Goal: Find specific page/section: Find specific page/section

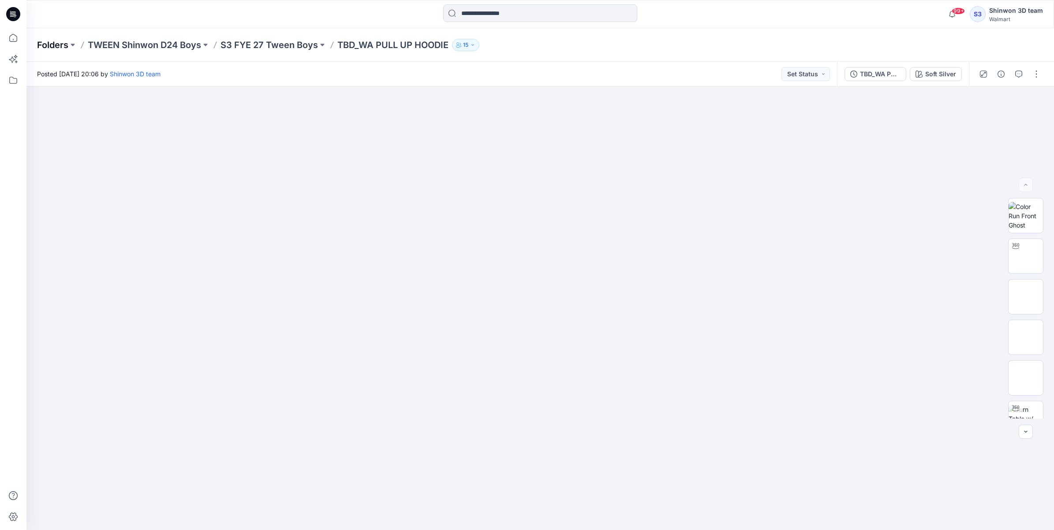
click at [65, 46] on p "Folders" at bounding box center [52, 45] width 31 height 12
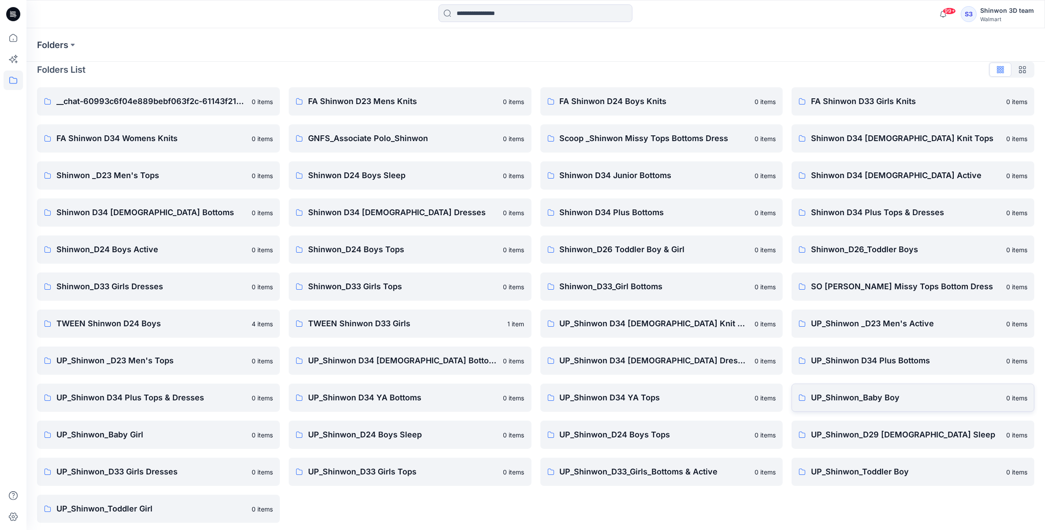
scroll to position [12, 0]
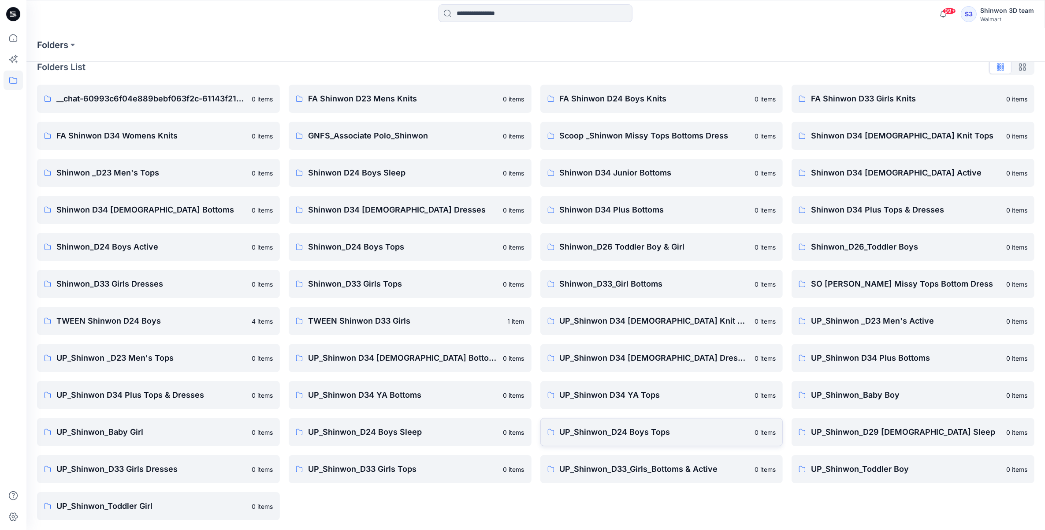
click at [649, 428] on p "UP_Shinwon_D24 Boys Tops" at bounding box center [655, 432] width 190 height 12
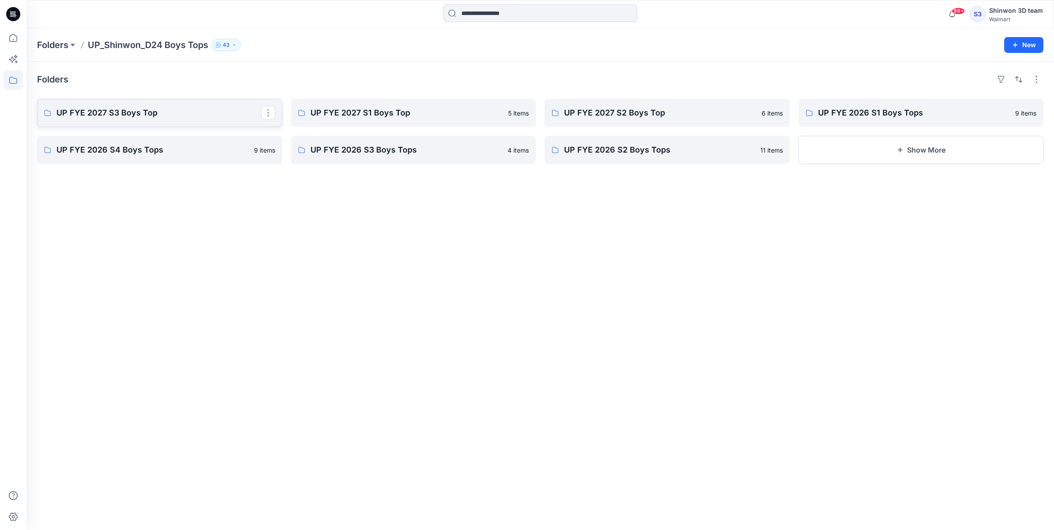
click at [217, 113] on p "UP FYE 2027 S3 Boys Top" at bounding box center [158, 113] width 205 height 12
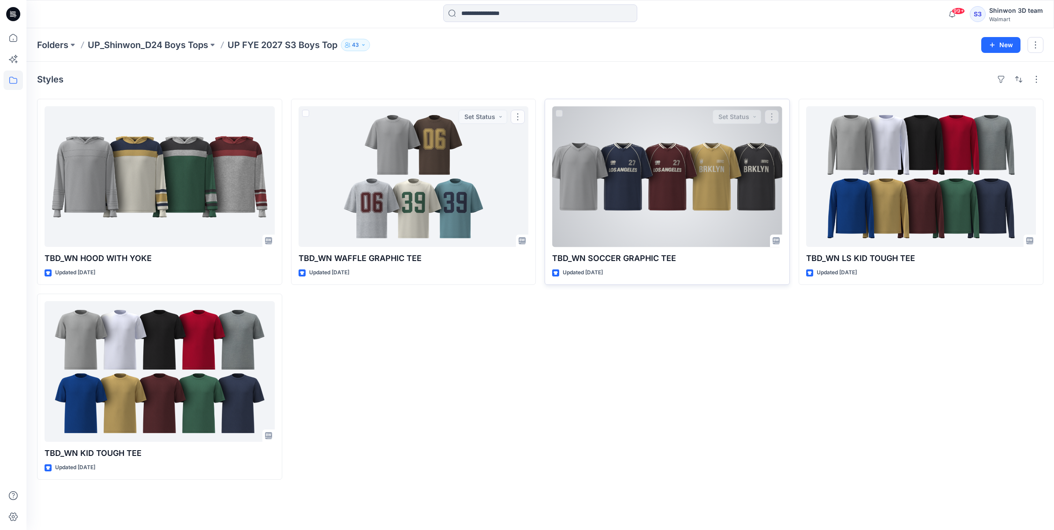
click at [691, 168] on div at bounding box center [667, 176] width 230 height 141
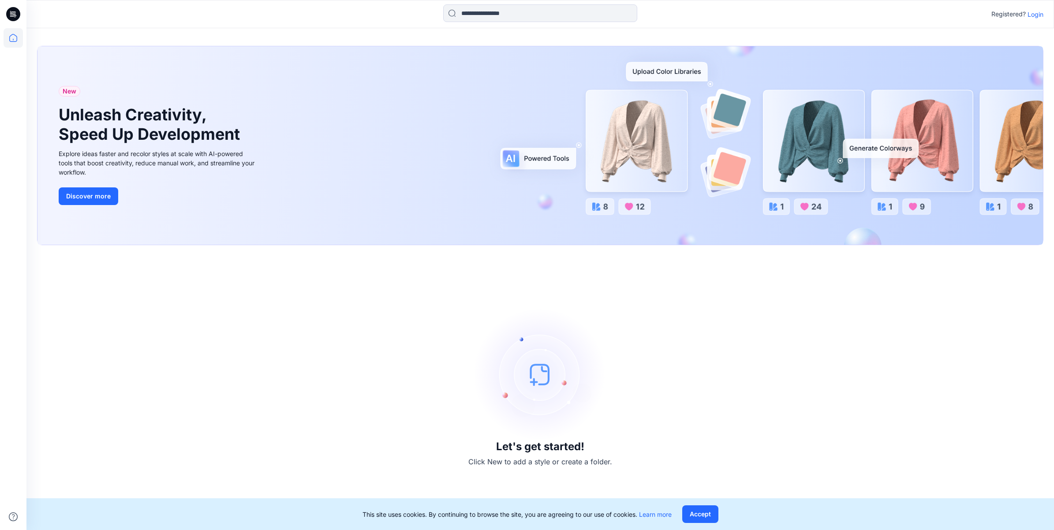
click at [518, 394] on img at bounding box center [540, 374] width 132 height 132
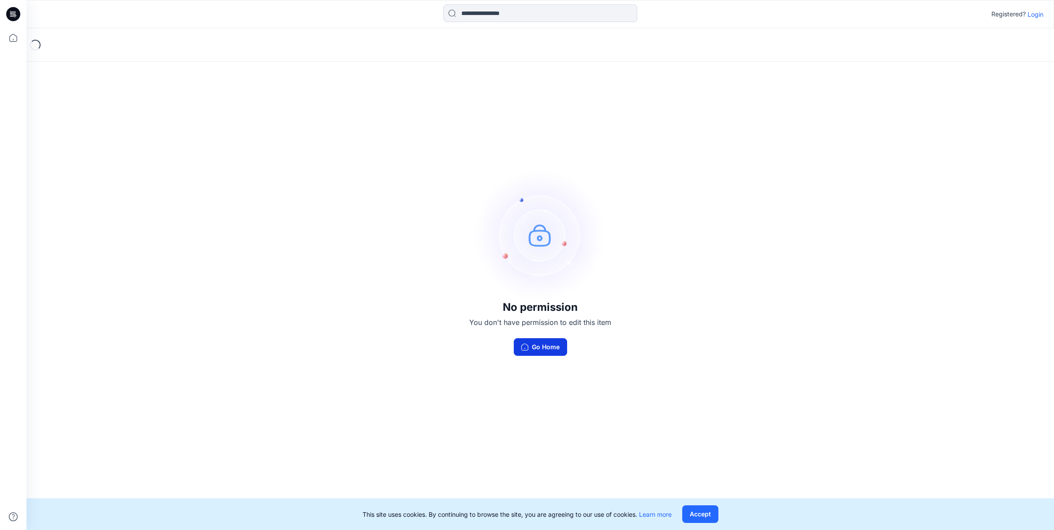
click at [539, 350] on button "Go Home" at bounding box center [540, 347] width 53 height 18
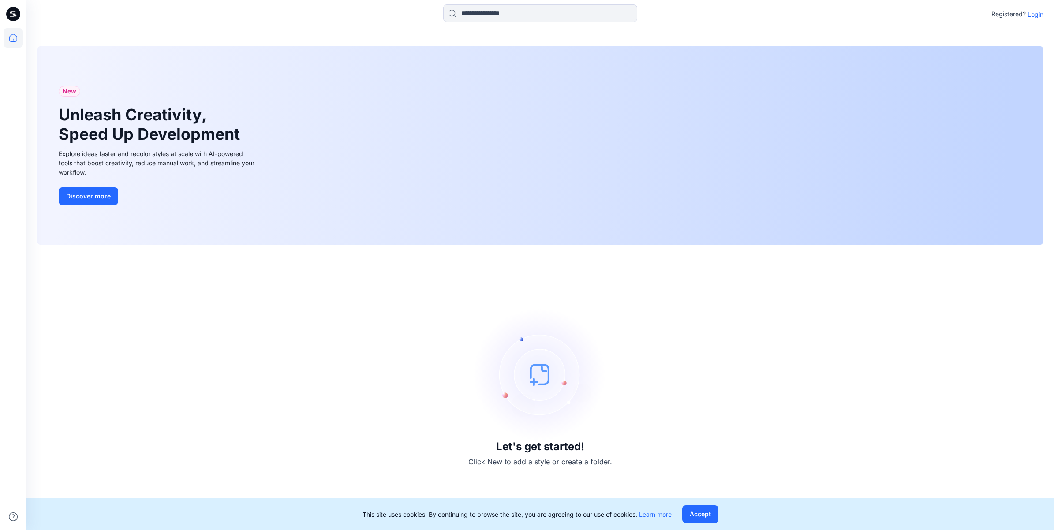
click at [1037, 15] on p "Login" at bounding box center [1035, 14] width 16 height 9
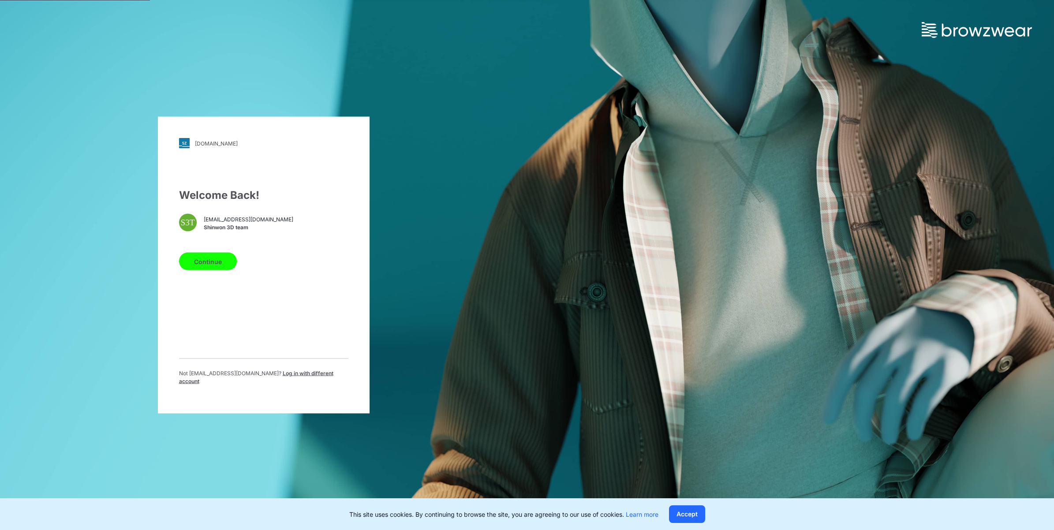
click at [231, 229] on span "Shinwon 3D team" at bounding box center [248, 227] width 89 height 8
click at [226, 256] on button "Continue" at bounding box center [208, 262] width 58 height 18
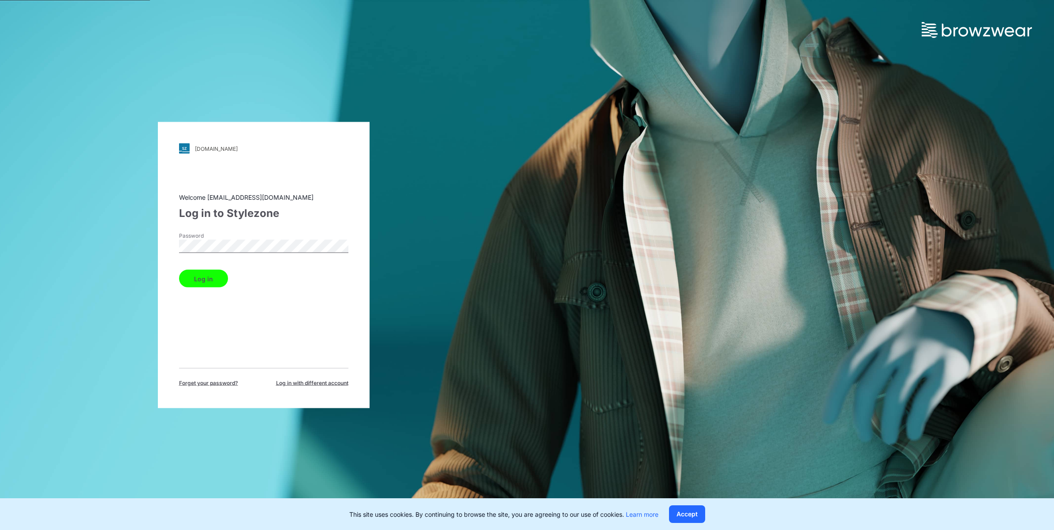
click at [214, 279] on button "Log in" at bounding box center [203, 279] width 49 height 18
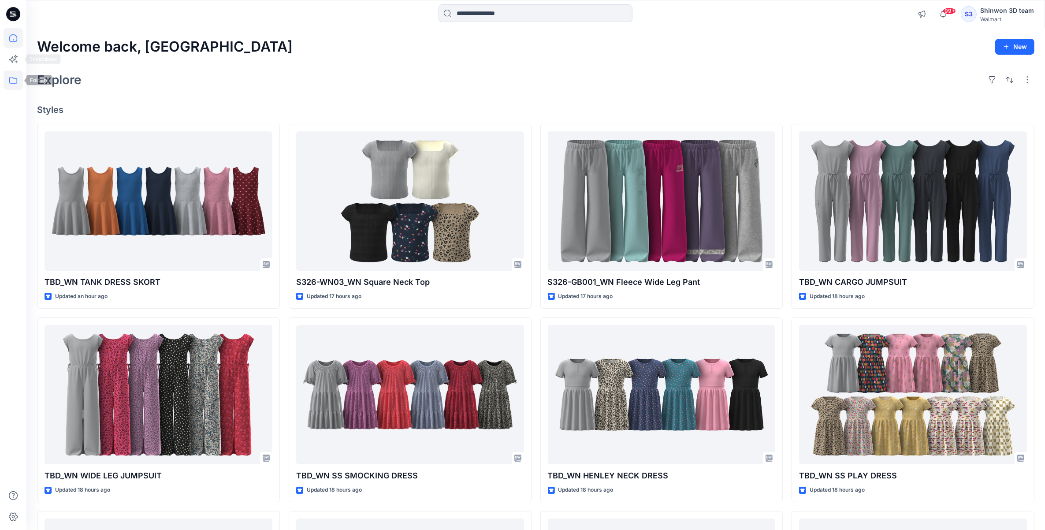
click at [11, 80] on icon at bounding box center [13, 80] width 19 height 19
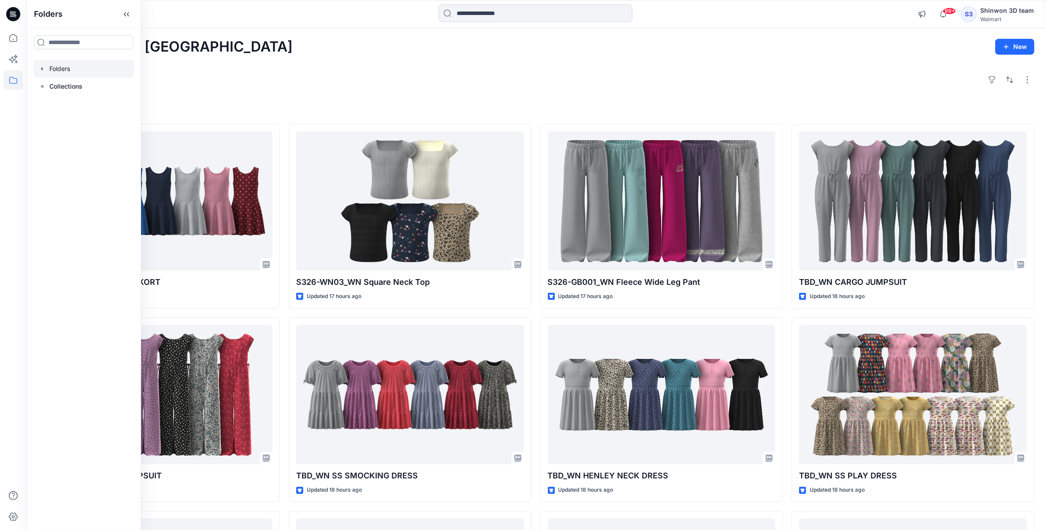
click at [64, 67] on div at bounding box center [84, 69] width 101 height 18
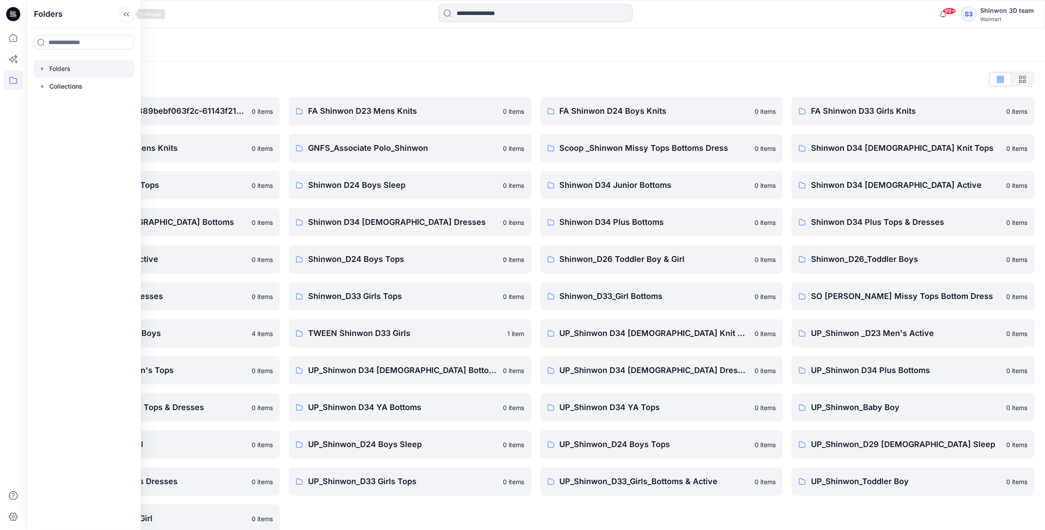
click at [130, 14] on icon at bounding box center [126, 14] width 14 height 15
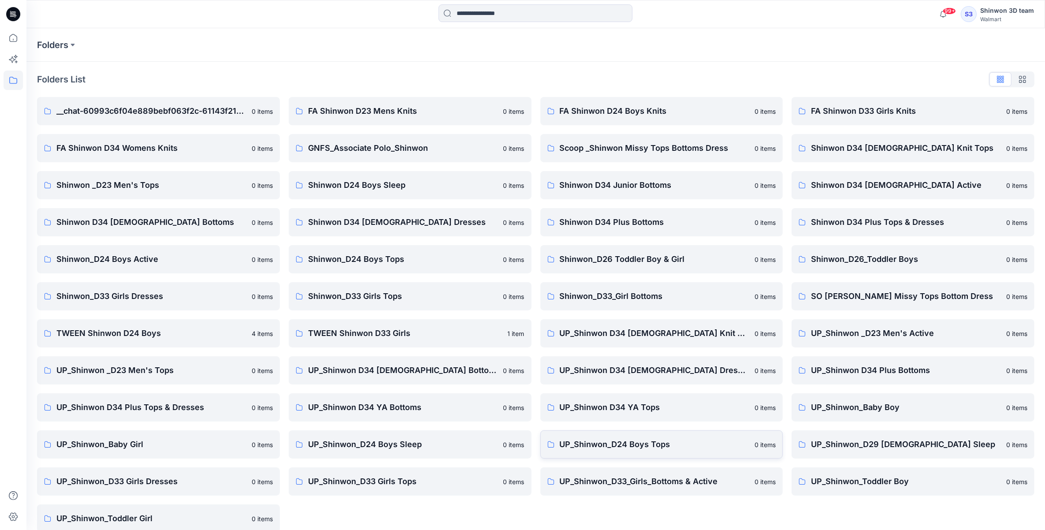
click at [671, 439] on p "UP_Shinwon_D24 Boys Tops" at bounding box center [655, 444] width 190 height 12
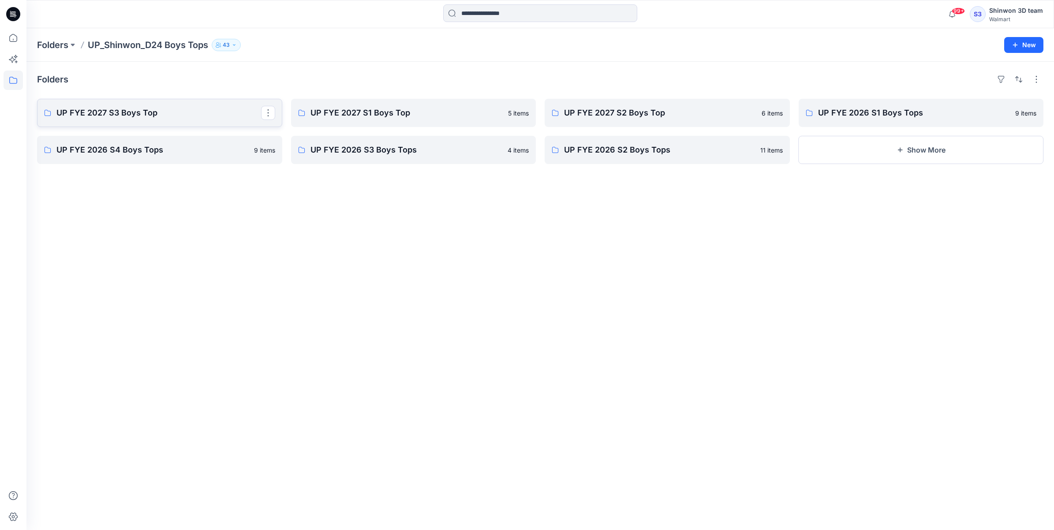
click at [186, 122] on link "UP FYE 2027 S3 Boys Top" at bounding box center [159, 113] width 245 height 28
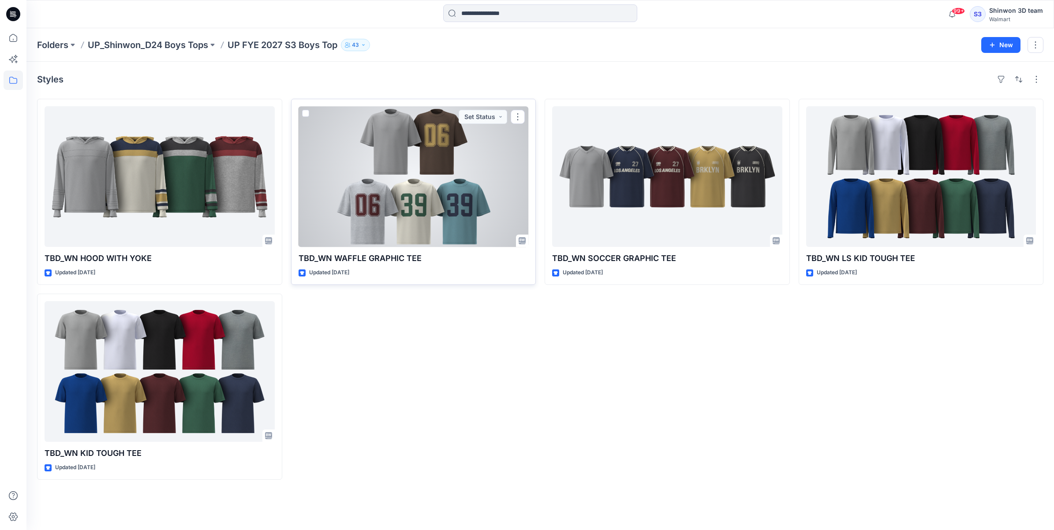
click at [400, 226] on div at bounding box center [413, 176] width 230 height 141
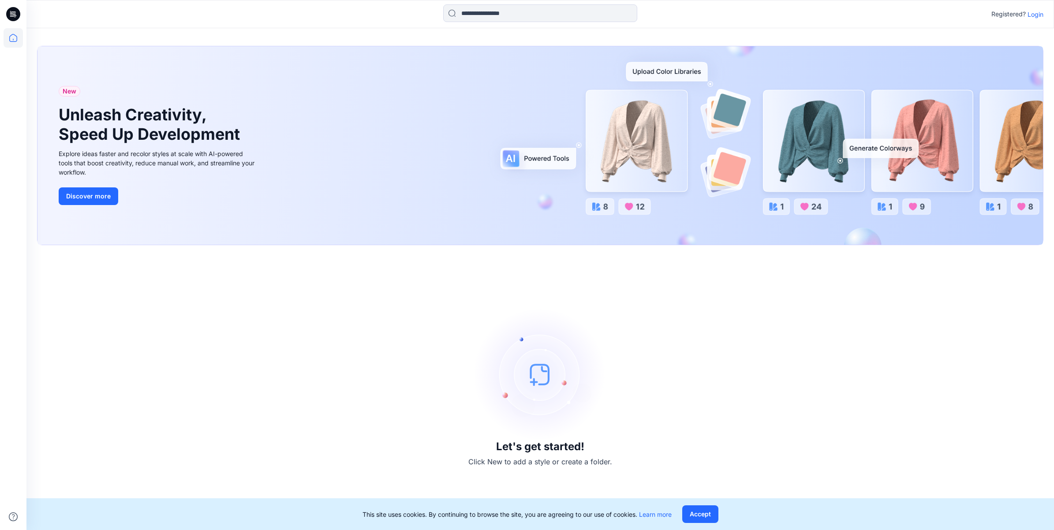
drag, startPoint x: 717, startPoint y: 446, endPoint x: 706, endPoint y: 432, distance: 17.6
click at [717, 444] on div "Let's get started! Click New to add a style or create a folder." at bounding box center [540, 388] width 1006 height 264
click at [14, 37] on icon at bounding box center [13, 37] width 19 height 19
click at [17, 11] on icon at bounding box center [13, 14] width 14 height 14
click at [1033, 15] on p "Login" at bounding box center [1035, 14] width 16 height 9
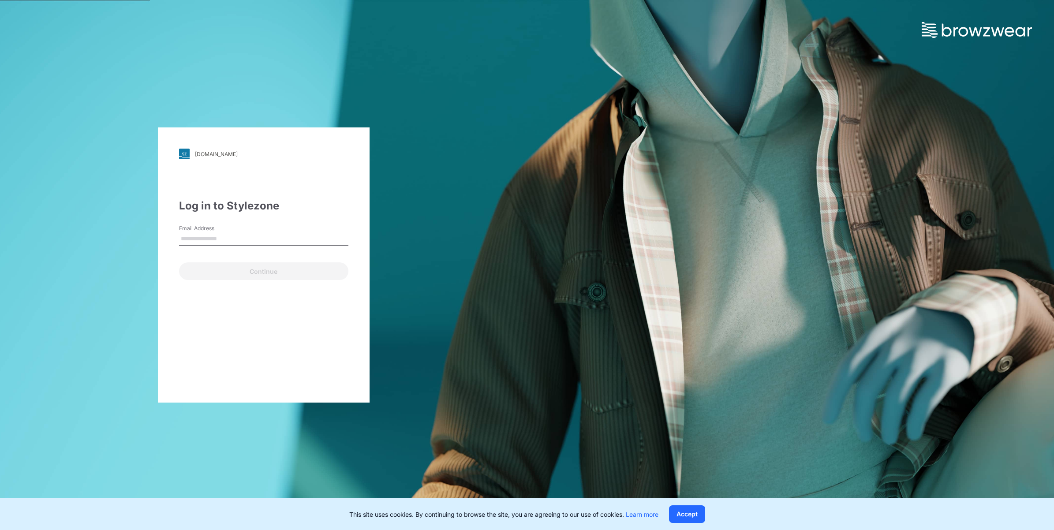
click at [244, 235] on input "Email Address" at bounding box center [263, 238] width 169 height 13
type input "**********"
click at [223, 273] on button "Continue" at bounding box center [263, 271] width 169 height 18
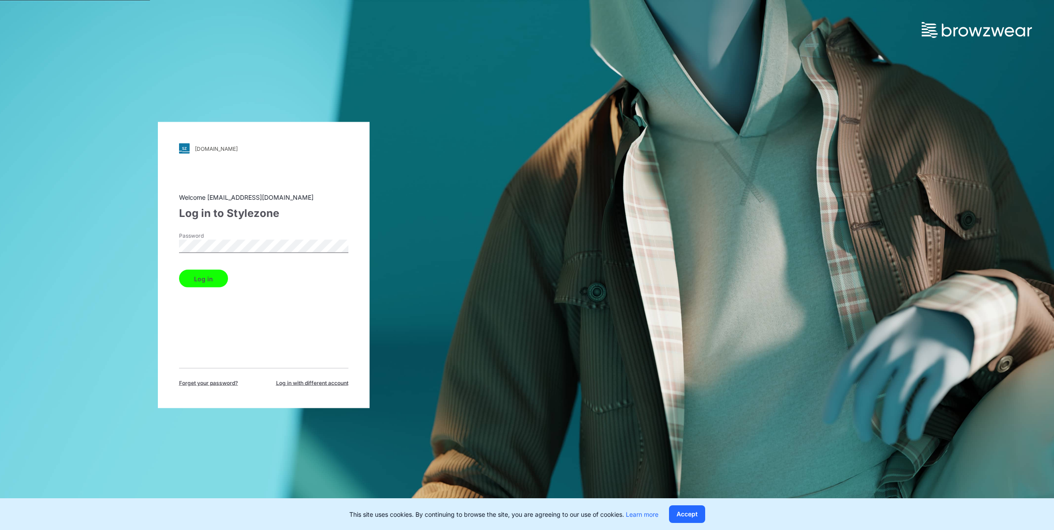
click at [208, 270] on button "Log in" at bounding box center [203, 279] width 49 height 18
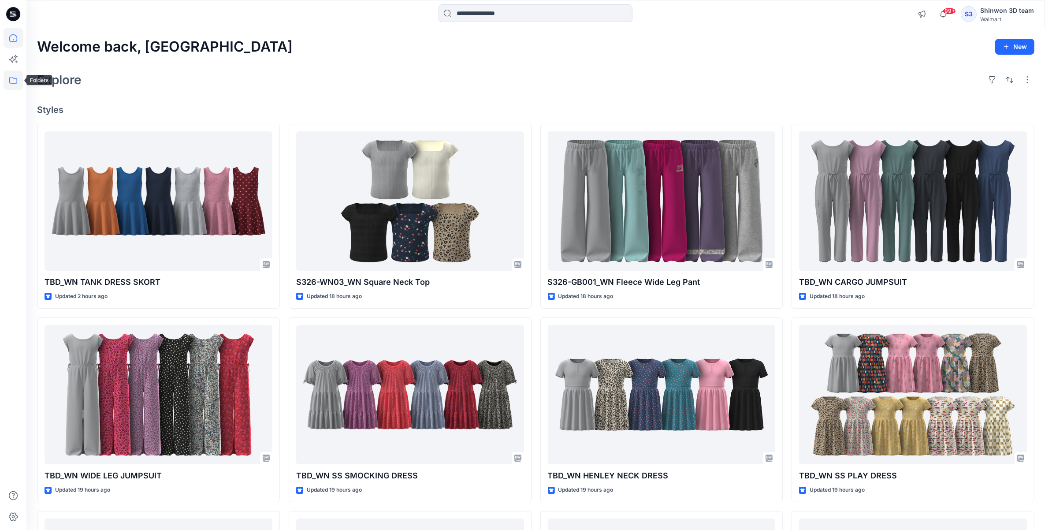
click at [14, 75] on icon at bounding box center [13, 80] width 19 height 19
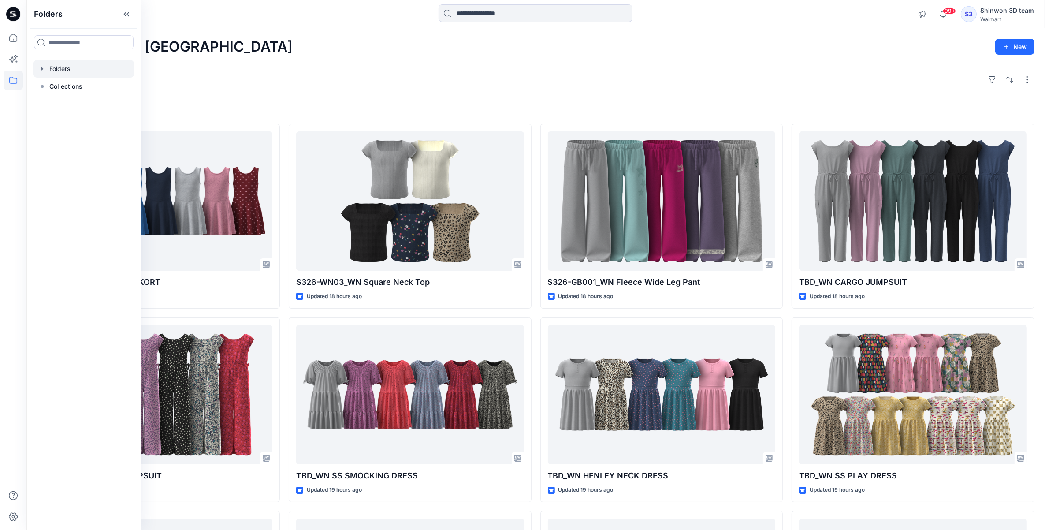
click at [63, 71] on div at bounding box center [84, 69] width 101 height 18
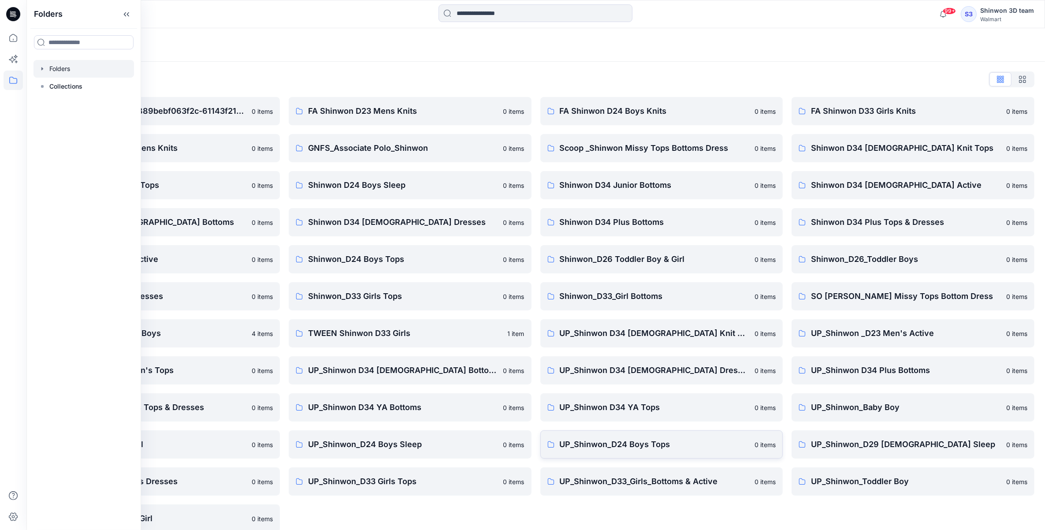
click at [685, 438] on p "UP_Shinwon_D24 Boys Tops" at bounding box center [655, 444] width 190 height 12
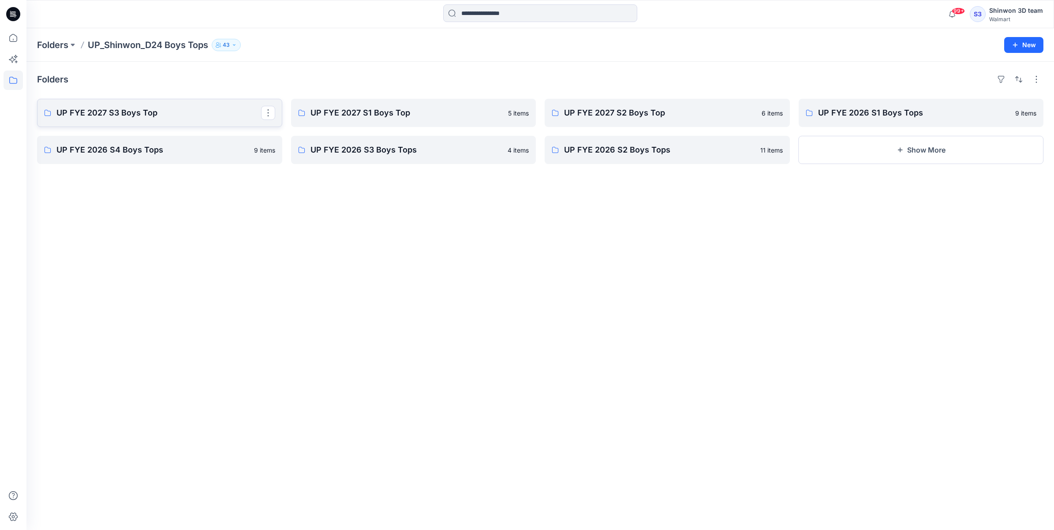
click at [139, 115] on p "UP FYE 2027 S3 Boys Top" at bounding box center [158, 113] width 205 height 12
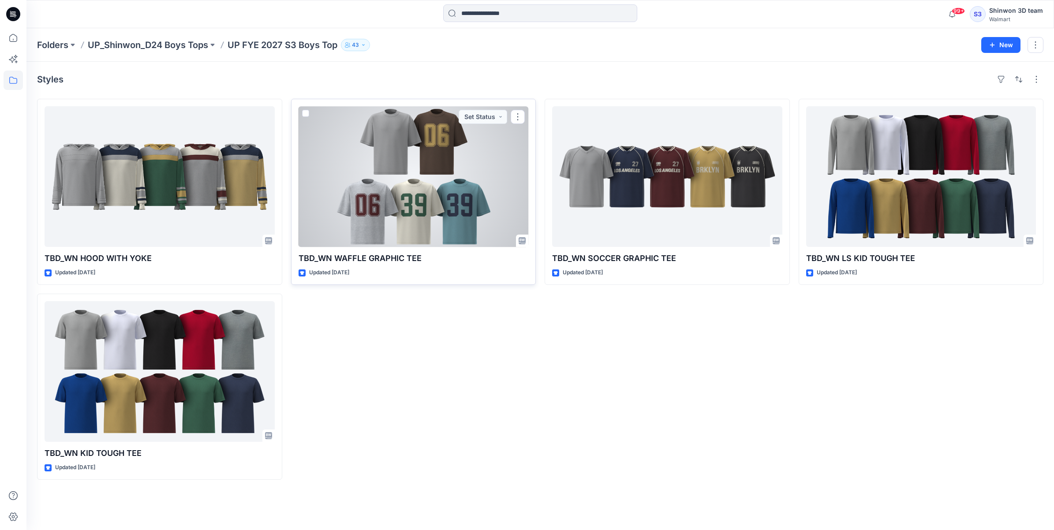
click at [457, 208] on div at bounding box center [413, 176] width 230 height 141
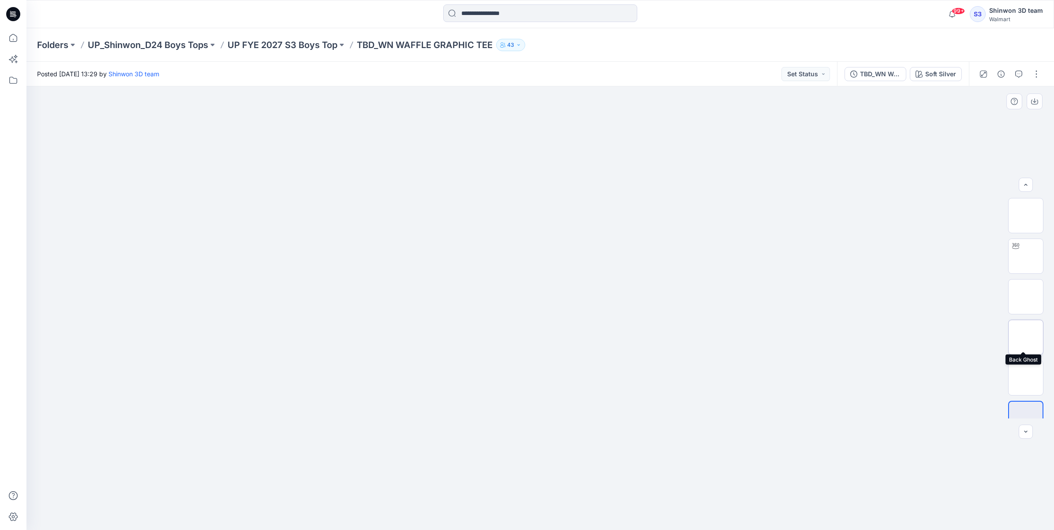
scroll to position [18, 0]
click at [1029, 430] on div at bounding box center [1025, 432] width 14 height 14
click at [1026, 435] on div at bounding box center [1025, 432] width 14 height 14
click at [1023, 435] on div at bounding box center [1025, 432] width 14 height 14
click at [1030, 186] on button "button" at bounding box center [1025, 185] width 14 height 14
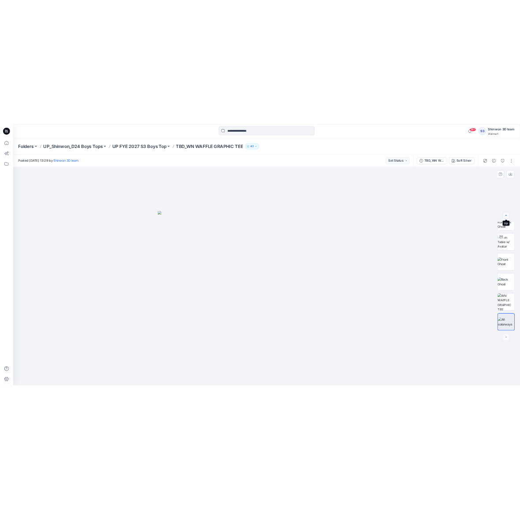
scroll to position [0, 0]
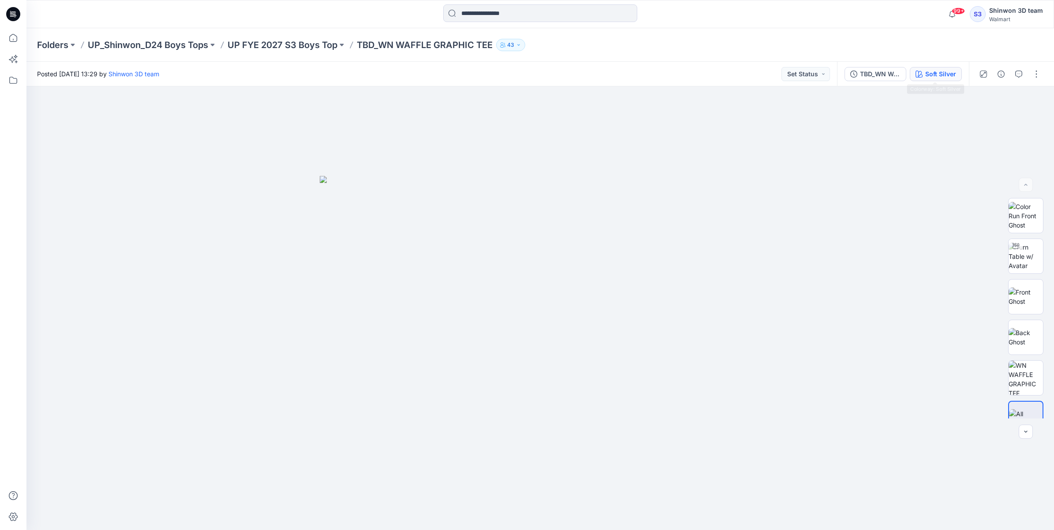
click at [940, 78] on div "Soft Silver" at bounding box center [940, 74] width 31 height 10
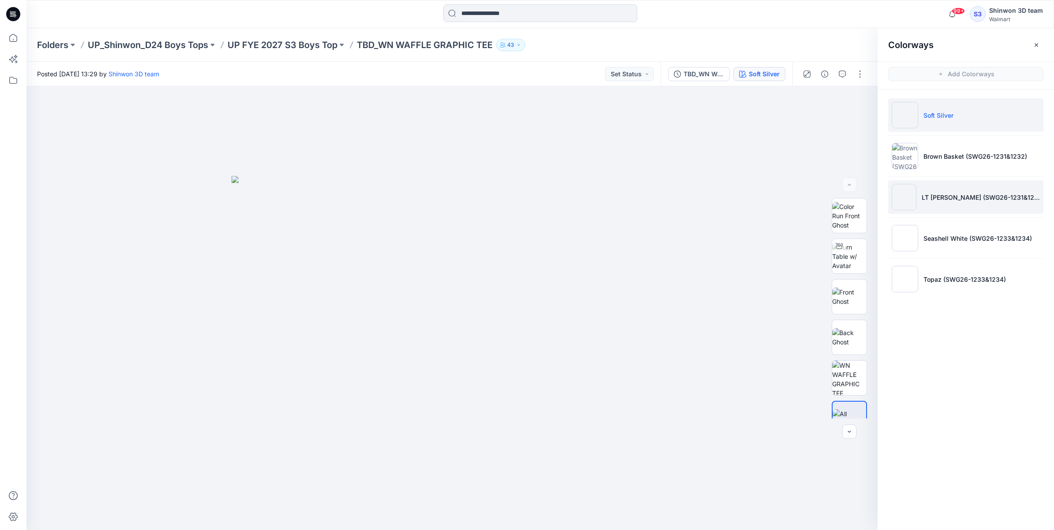
click at [953, 201] on p "LT [PERSON_NAME] (SWG26-1231&1232) 1" at bounding box center [980, 197] width 118 height 9
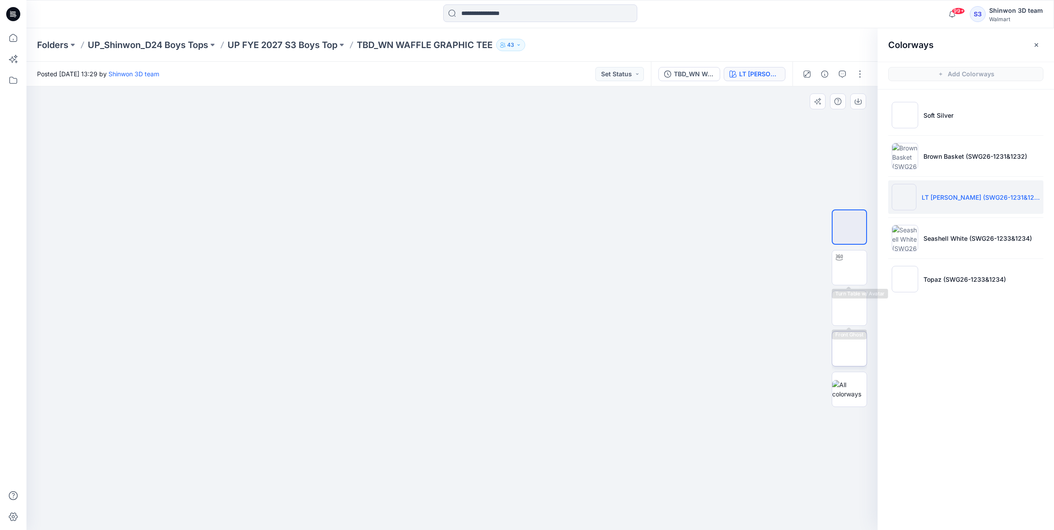
click at [849, 349] on img at bounding box center [849, 349] width 0 height 0
click at [263, 45] on p "UP FYE 2027 S3 Boys Top" at bounding box center [282, 45] width 110 height 12
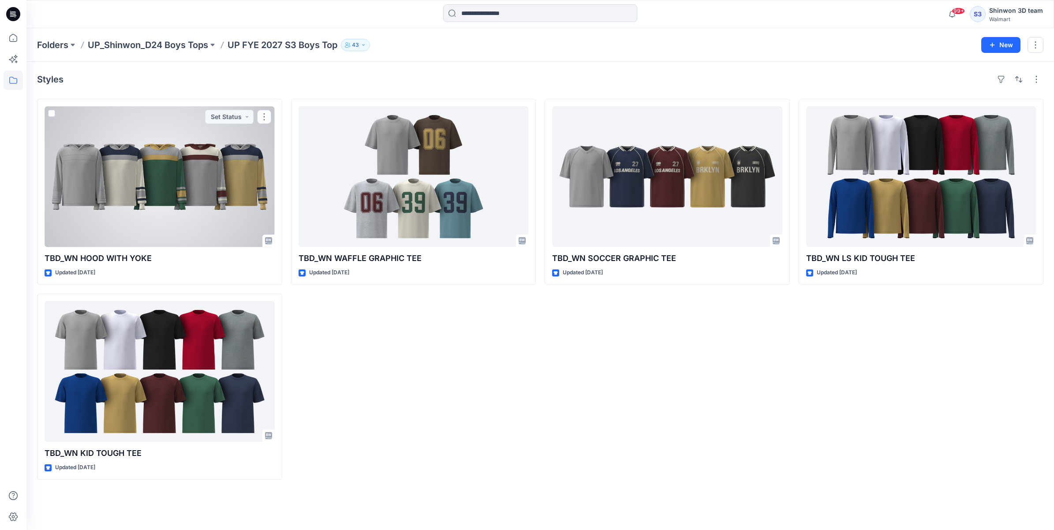
click at [129, 221] on div at bounding box center [160, 176] width 230 height 141
